Goal: Task Accomplishment & Management: Manage account settings

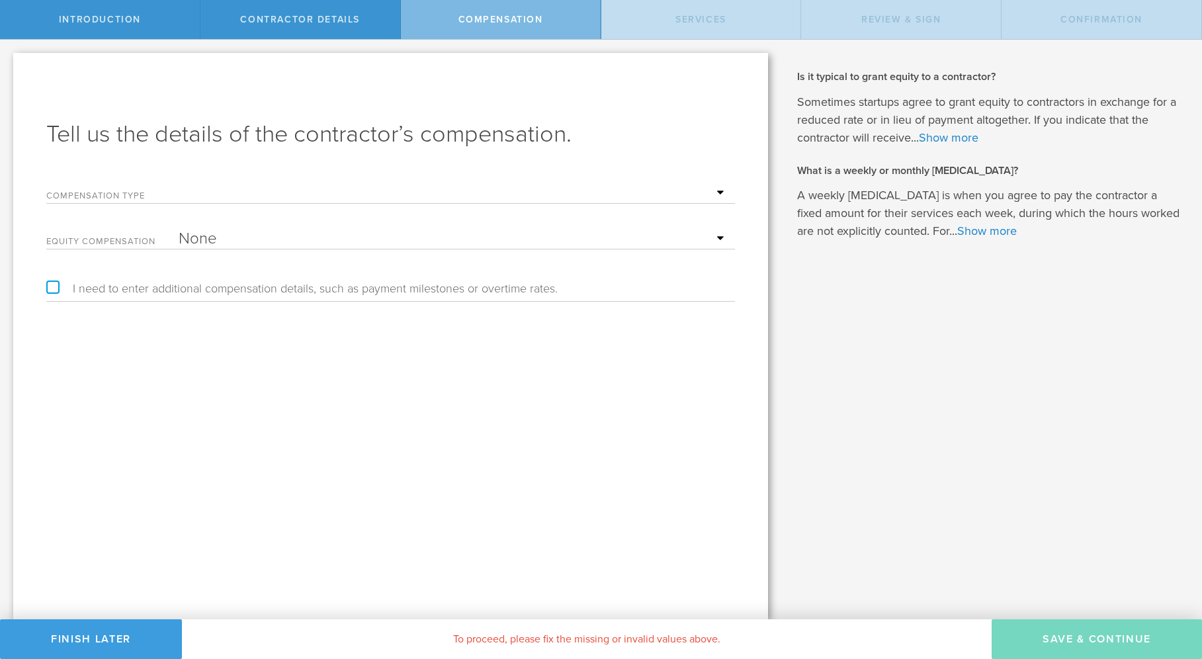
select select "noCash"
click at [78, 645] on button "Finish Later" at bounding box center [91, 639] width 182 height 40
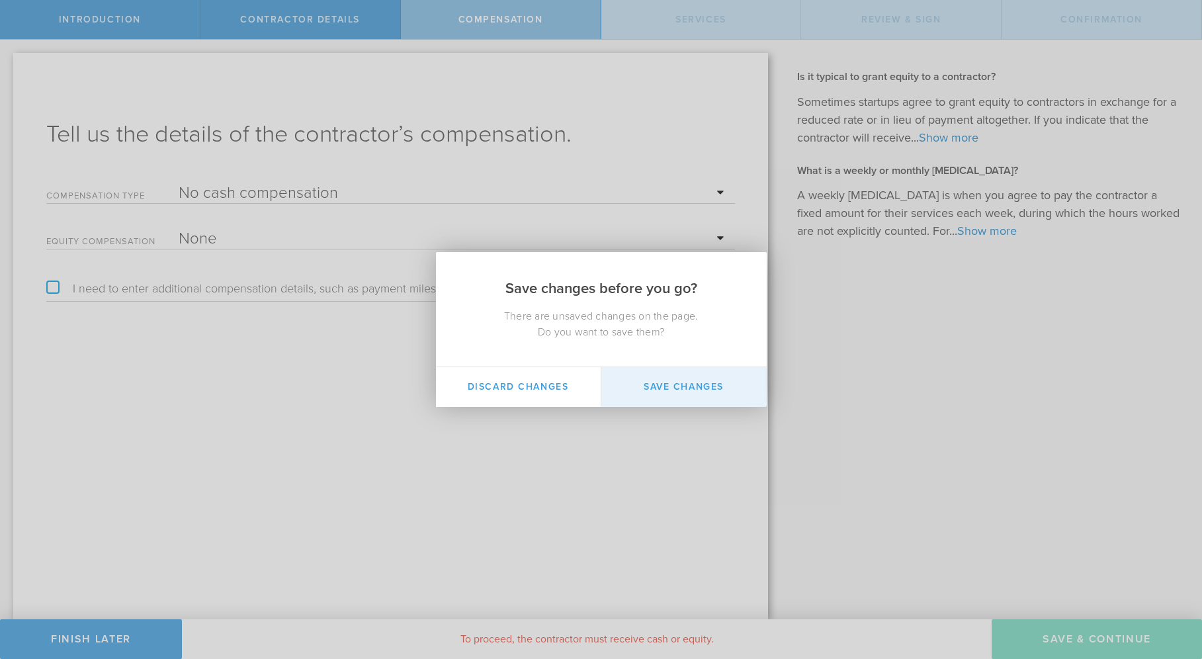
click at [643, 386] on button "Save Changes" at bounding box center [683, 387] width 165 height 40
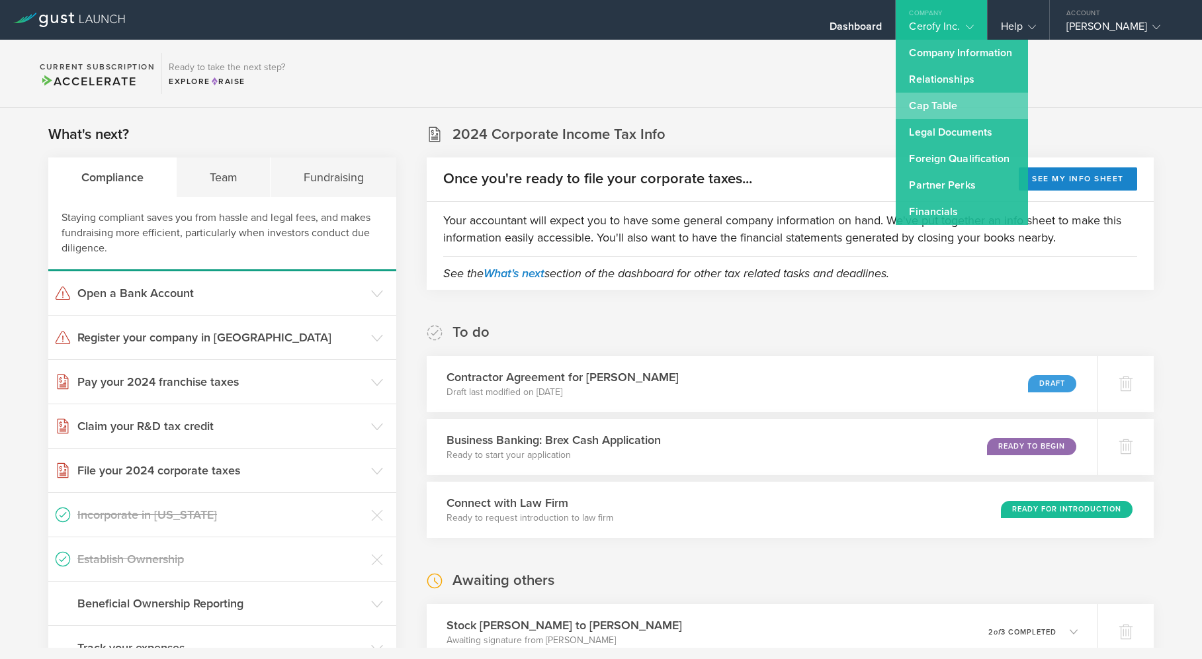
click at [953, 107] on link "Cap Table" at bounding box center [962, 106] width 132 height 26
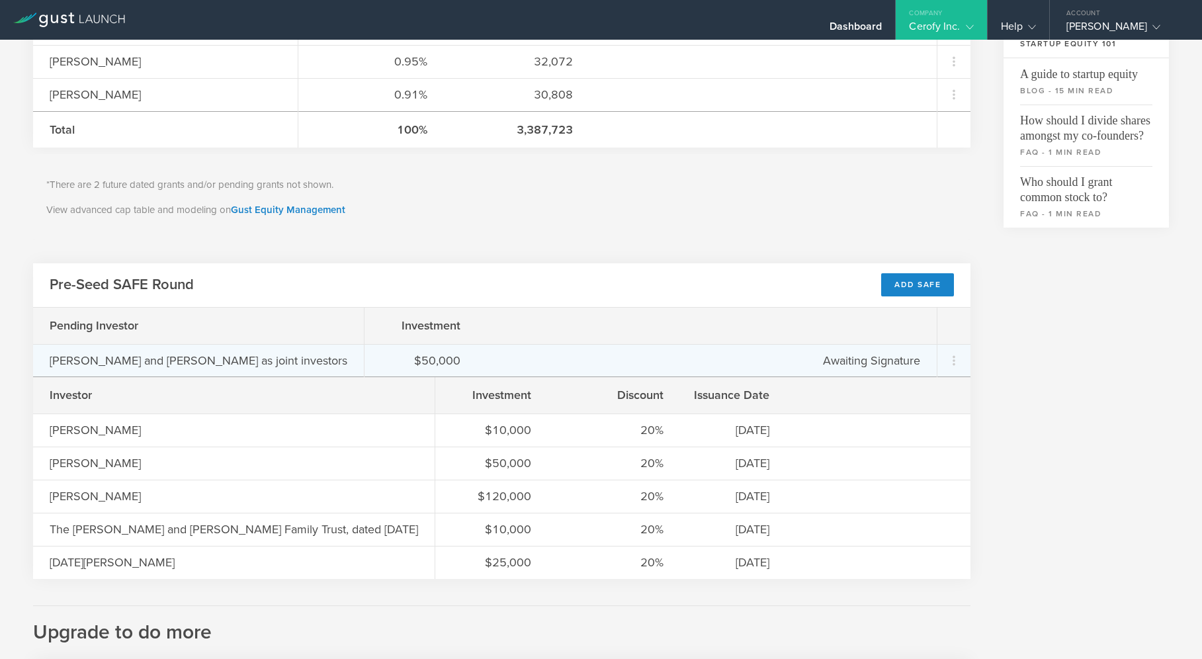
scroll to position [451, 0]
click at [959, 357] on icon at bounding box center [954, 359] width 16 height 16
click at [1008, 378] on md-backdrop at bounding box center [601, 329] width 1202 height 659
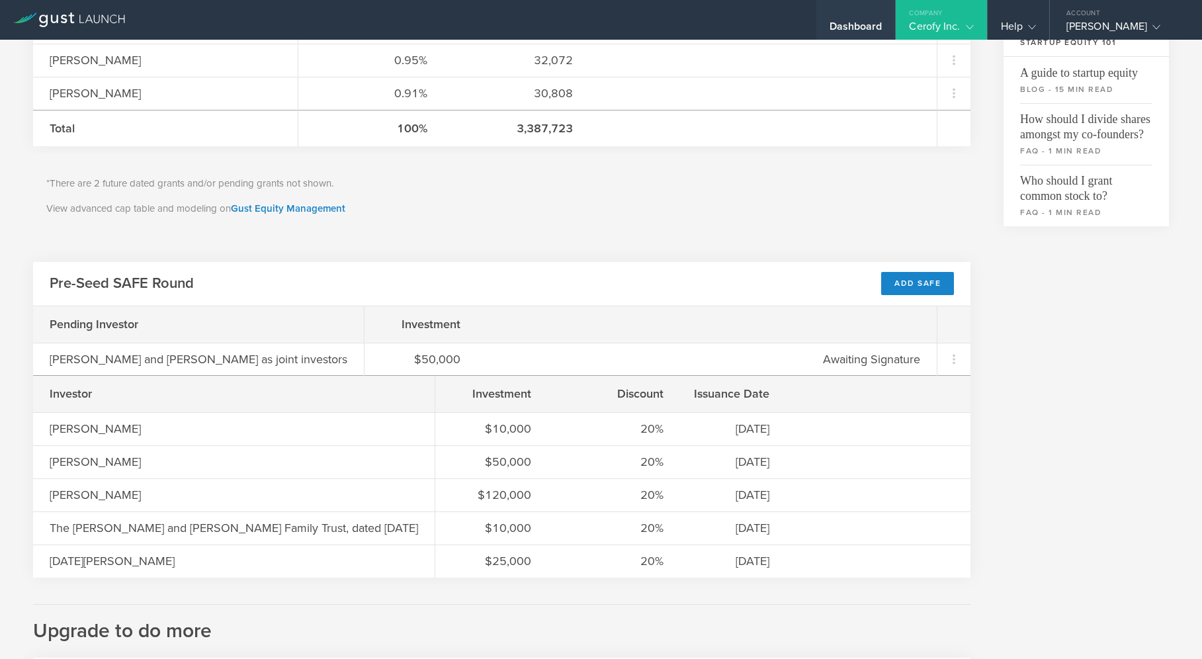
click at [875, 27] on div "Dashboard" at bounding box center [856, 30] width 53 height 20
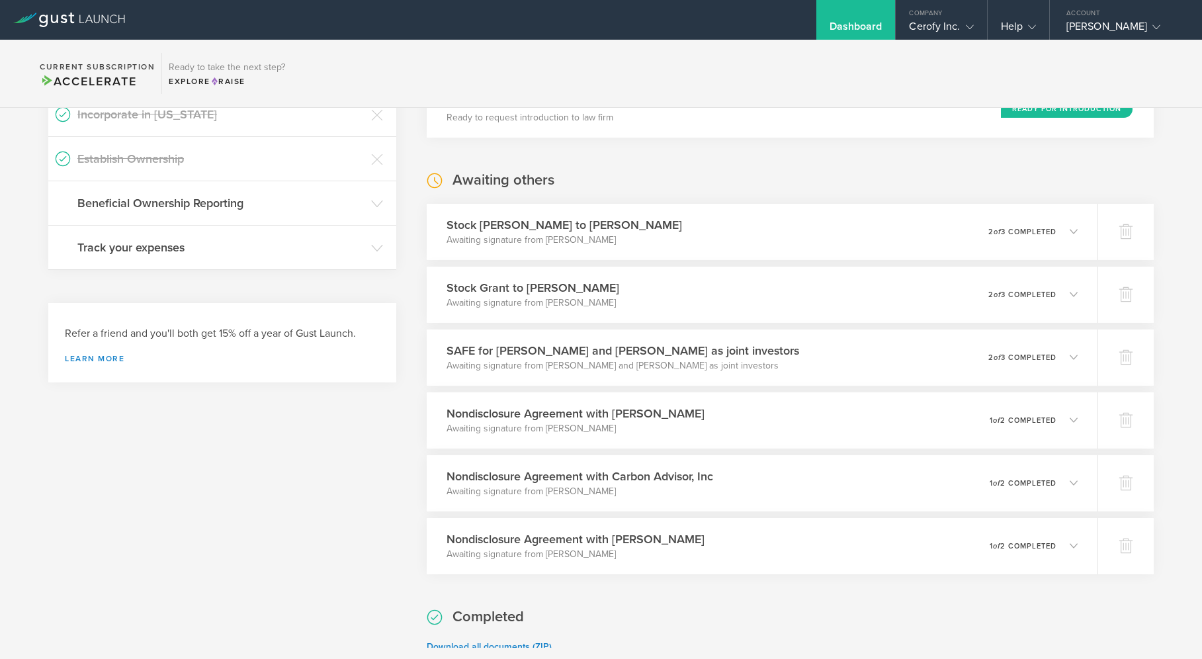
scroll to position [401, 0]
click at [617, 361] on p "Awaiting signature from [PERSON_NAME] and [PERSON_NAME] as joint investors" at bounding box center [620, 365] width 360 height 13
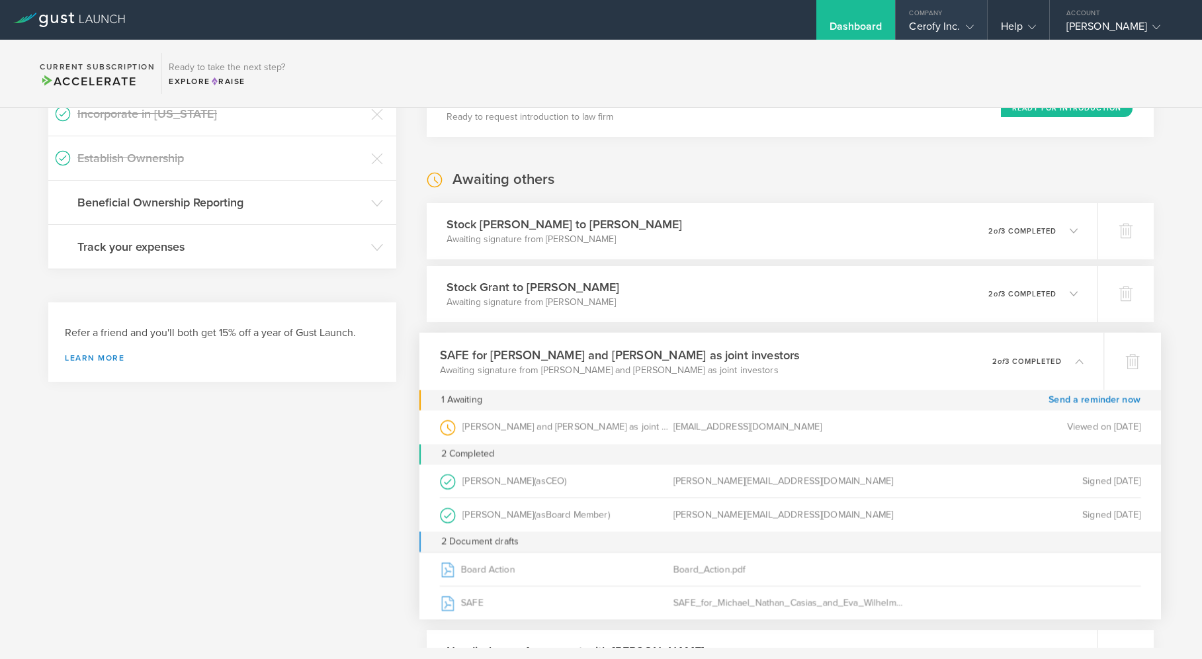
click at [944, 28] on div "Cerofy Inc." at bounding box center [941, 30] width 64 height 20
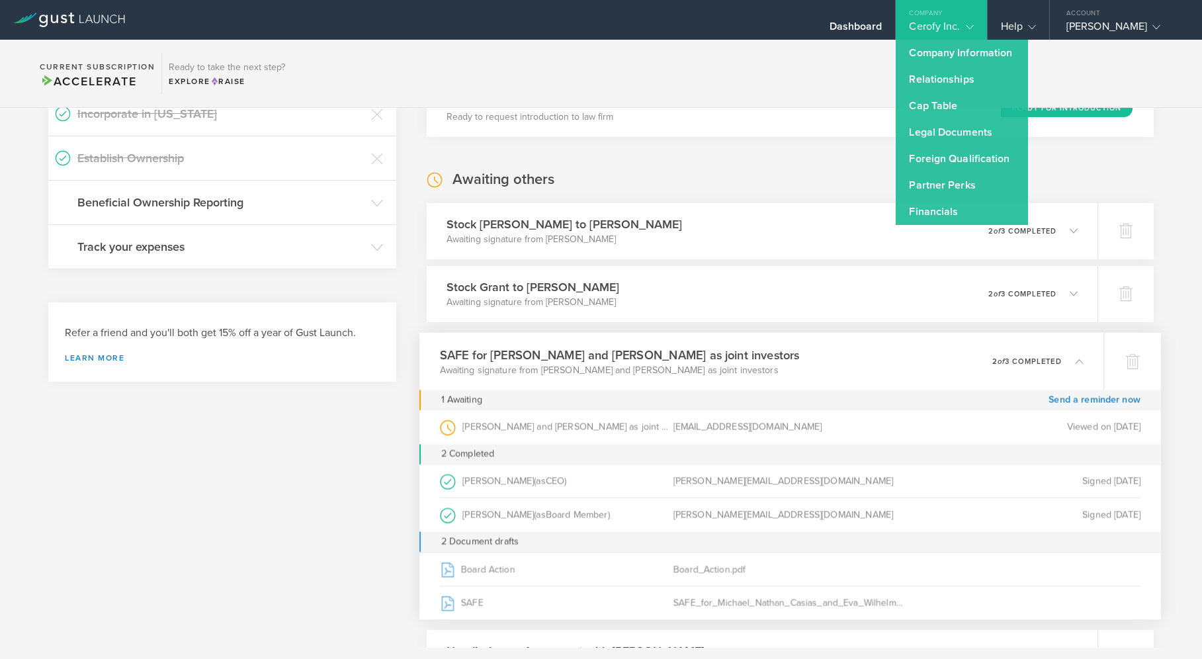
click at [753, 170] on div "Awaiting others Stock Grant to [PERSON_NAME] Awaiting signature from [PERSON_NA…" at bounding box center [790, 491] width 727 height 642
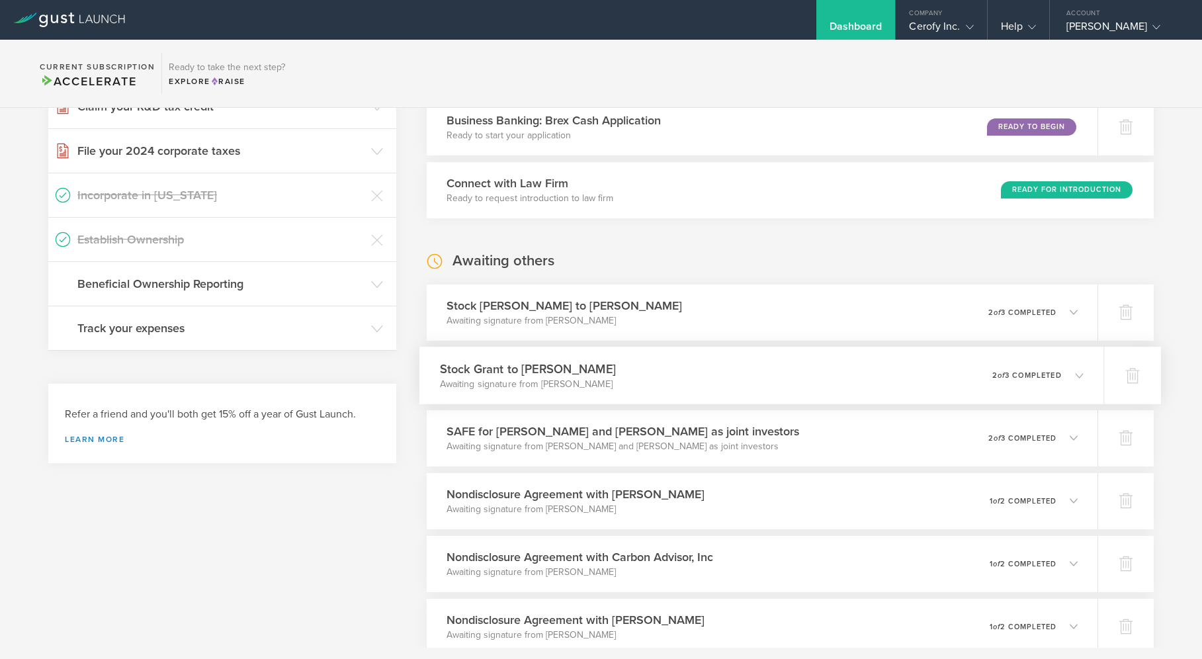
scroll to position [0, 0]
